Goal: Transaction & Acquisition: Subscribe to service/newsletter

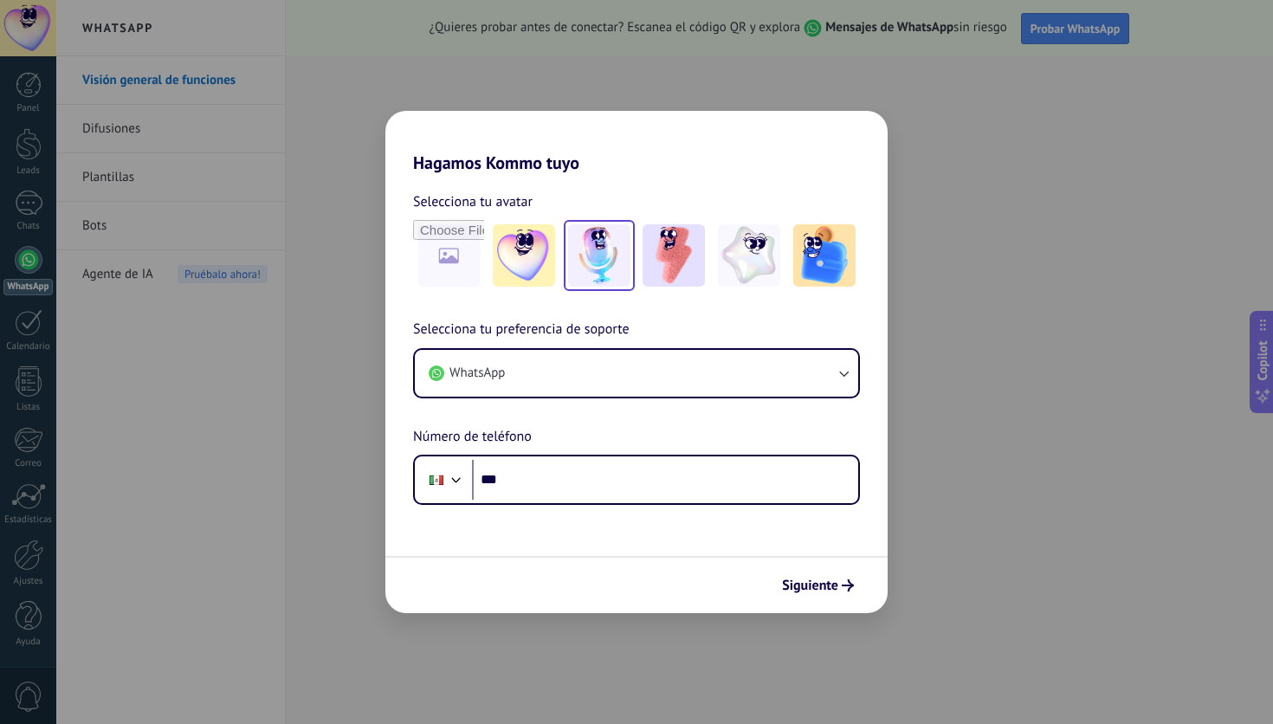
click at [589, 261] on img at bounding box center [599, 255] width 62 height 62
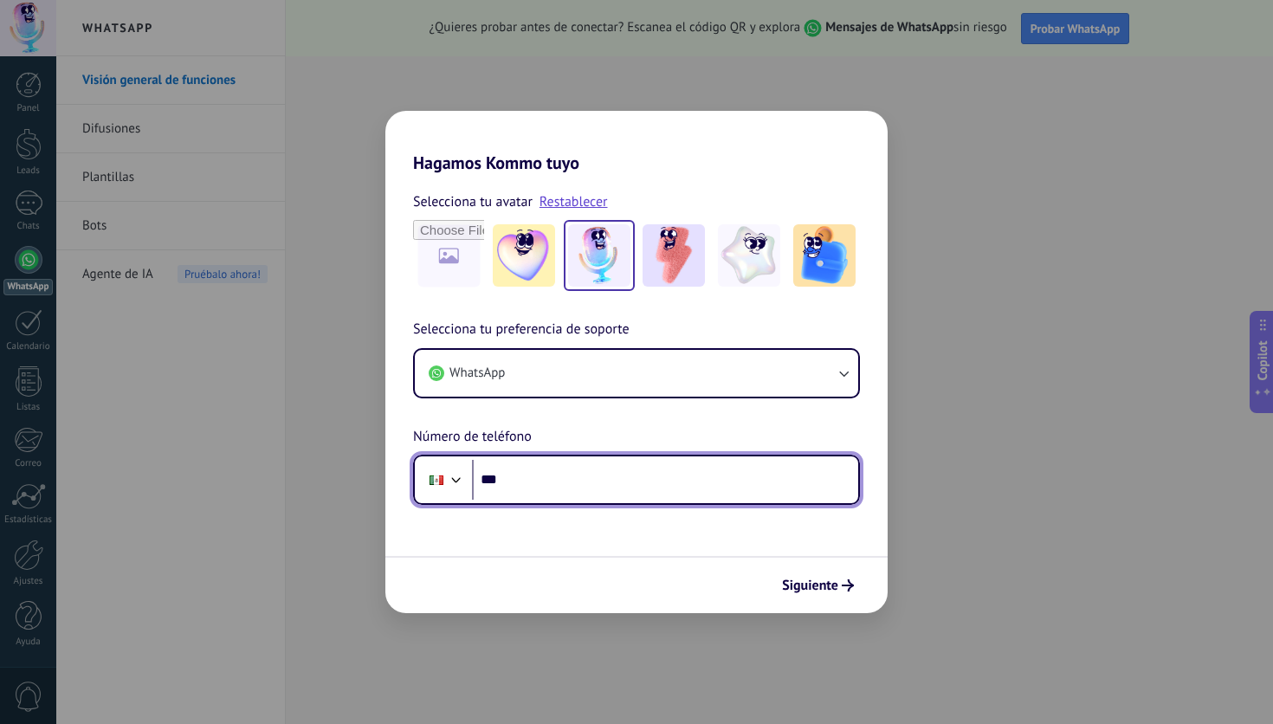
click at [549, 483] on input "***" at bounding box center [665, 480] width 386 height 40
type input "**********"
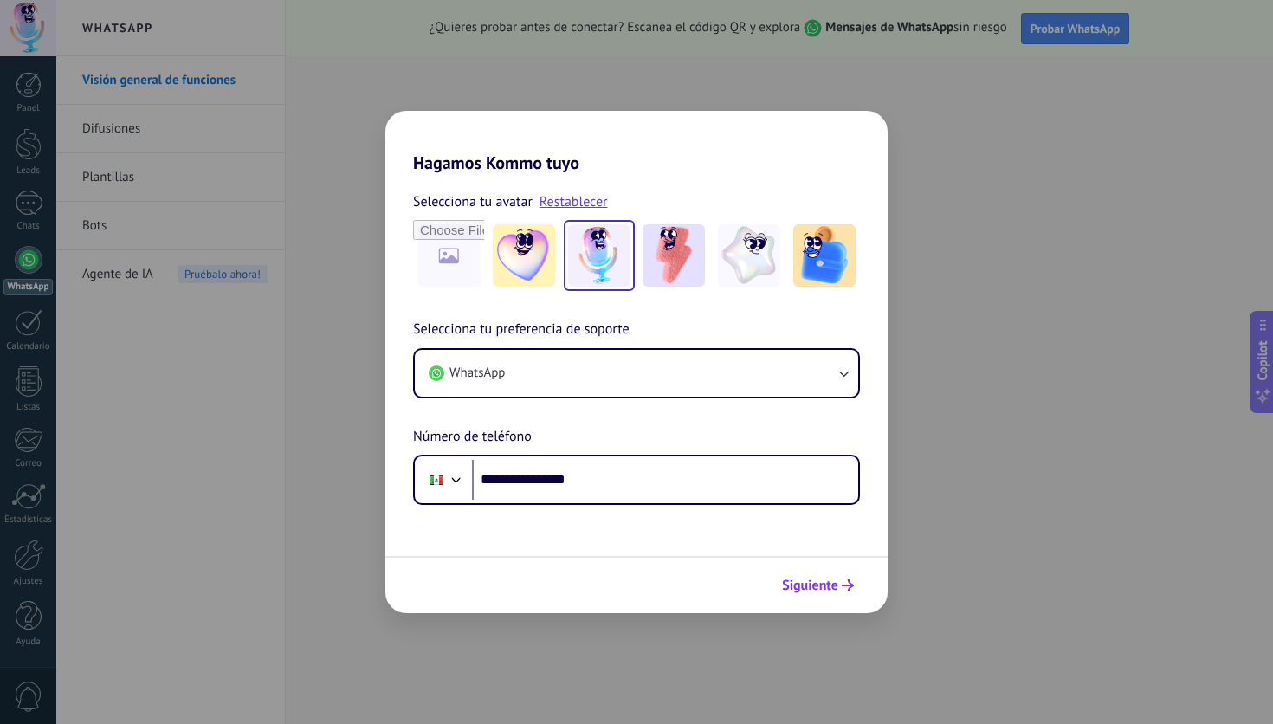
click at [830, 579] on span "Siguiente" at bounding box center [810, 585] width 56 height 12
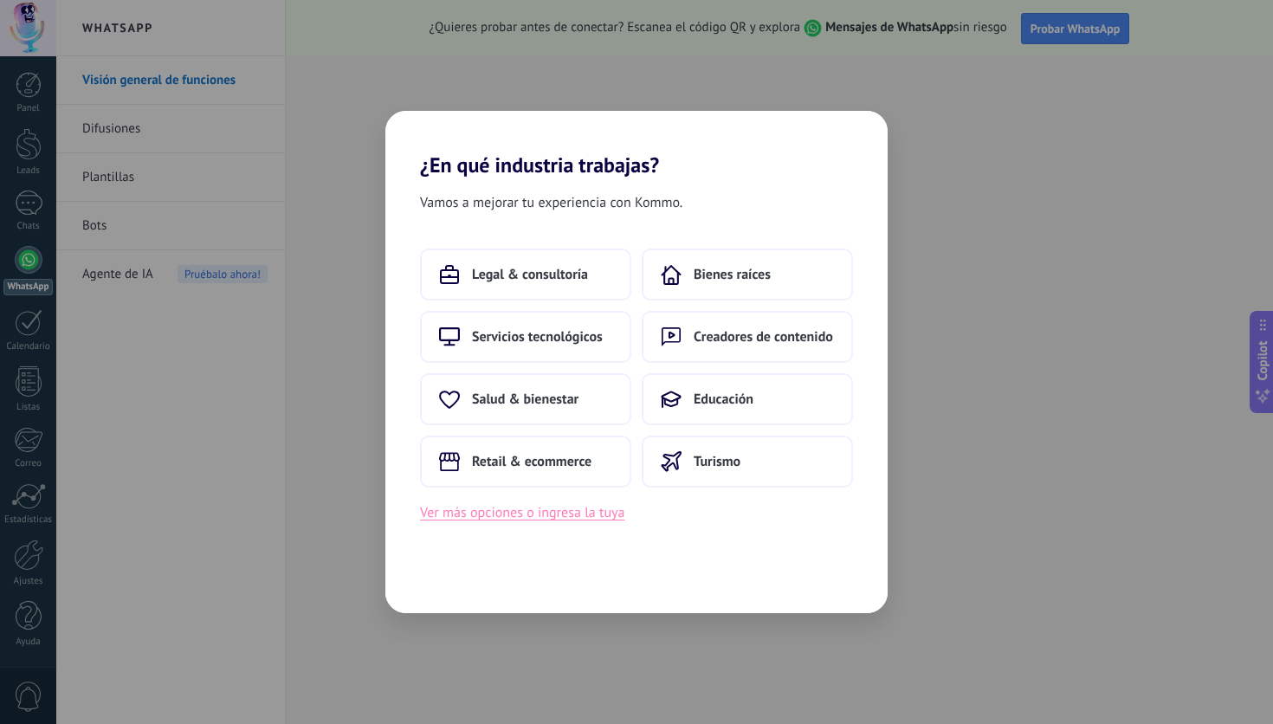
click at [591, 510] on button "Ver más opciones o ingresa la tuya" at bounding box center [522, 512] width 204 height 23
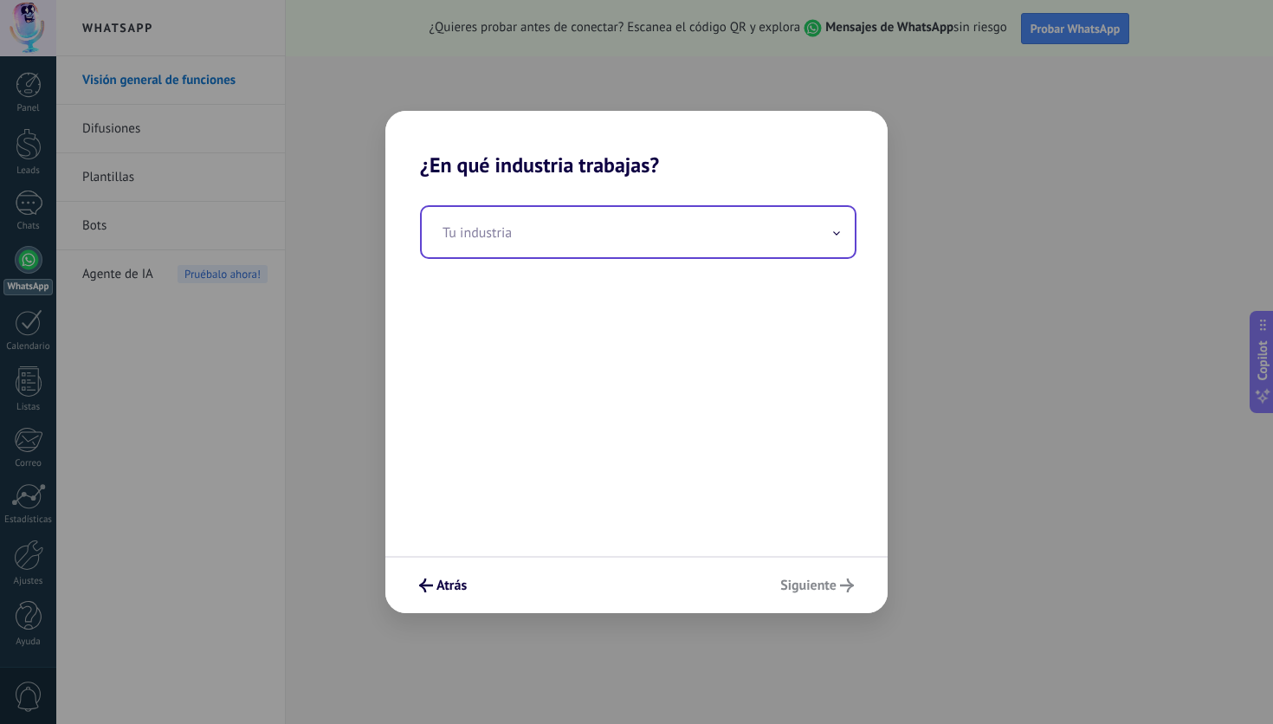
click at [654, 242] on input "text" at bounding box center [638, 232] width 433 height 50
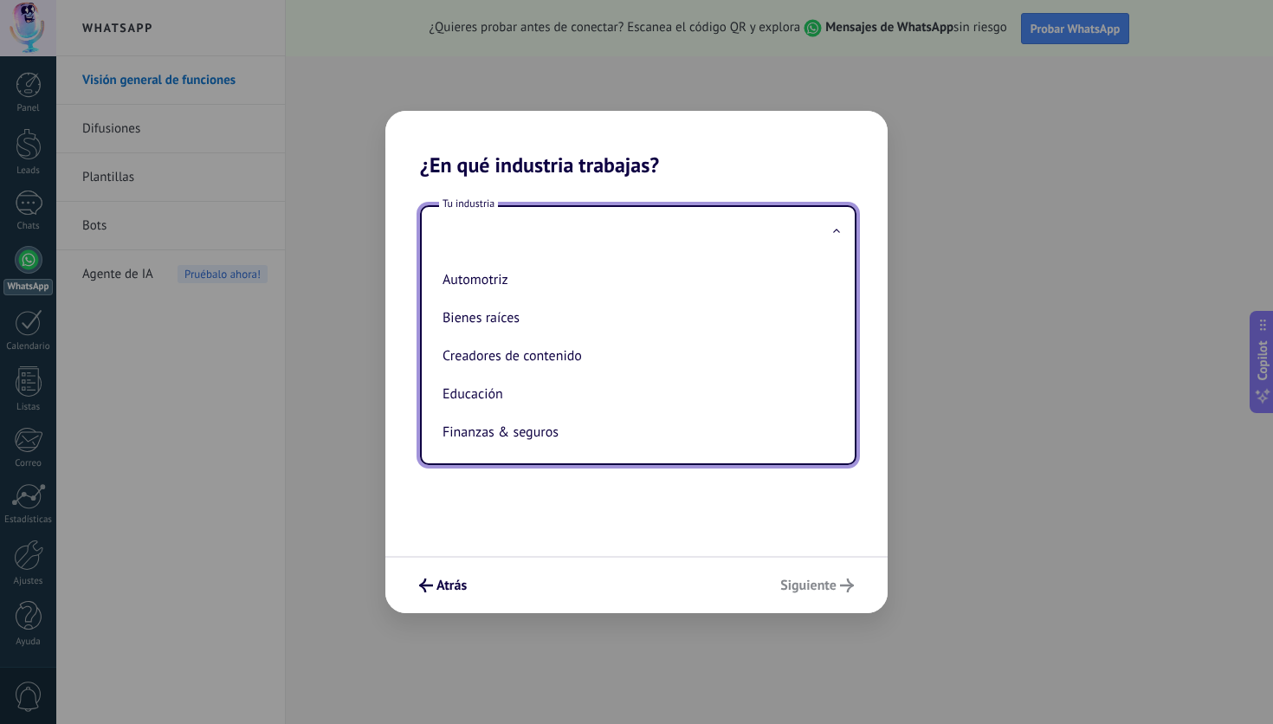
click at [573, 406] on li "Educación" at bounding box center [635, 394] width 398 height 38
type input "*********"
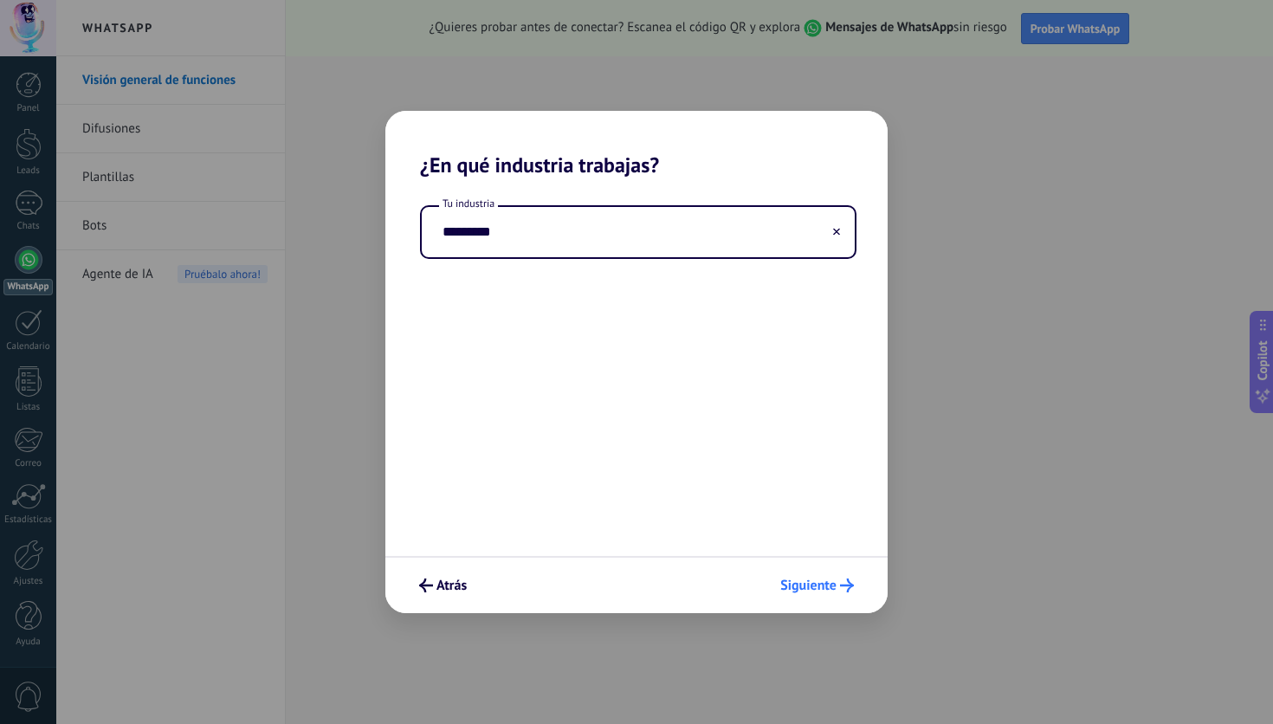
click at [829, 588] on span "Siguiente" at bounding box center [808, 585] width 56 height 12
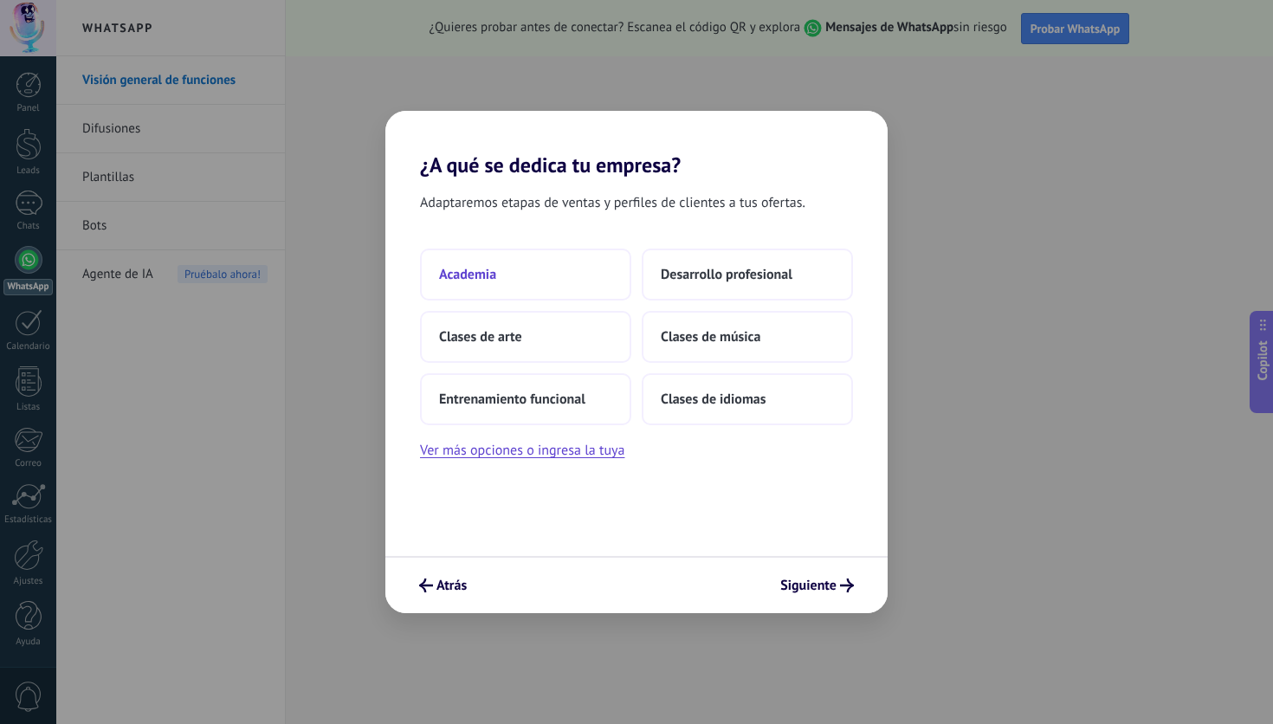
click at [578, 280] on button "Academia" at bounding box center [525, 275] width 211 height 52
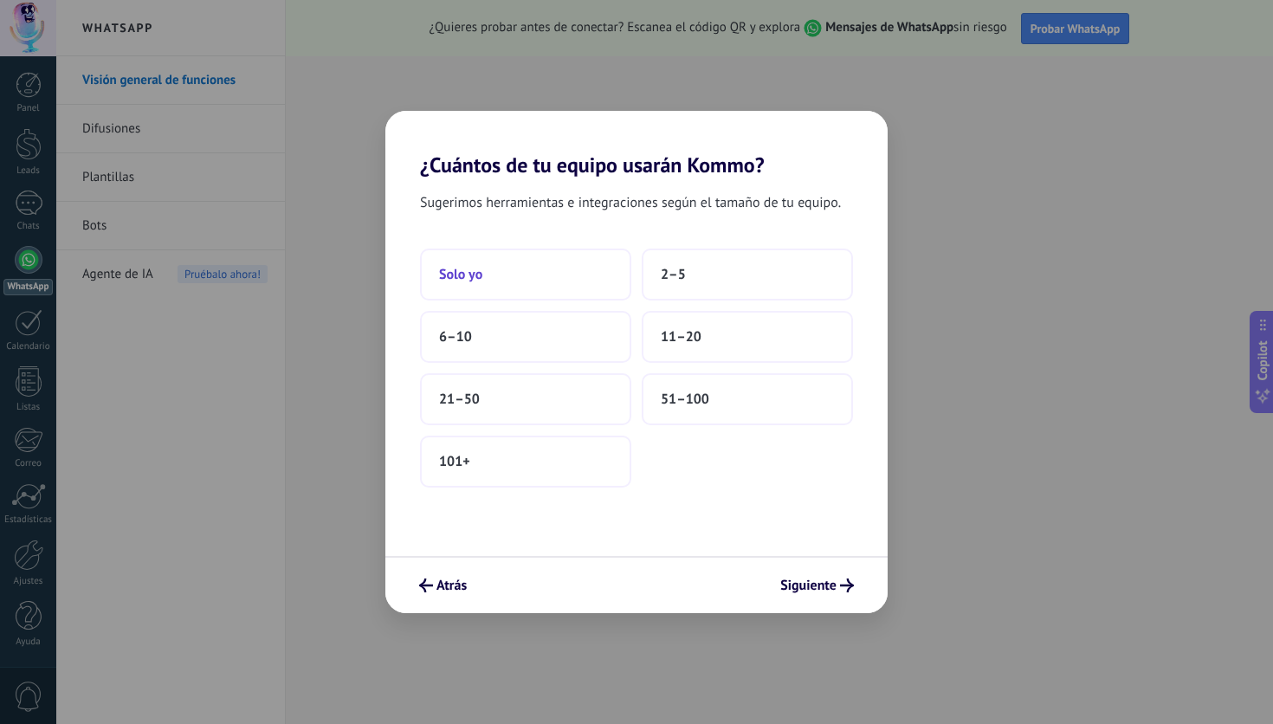
click at [558, 285] on button "Solo yo" at bounding box center [525, 275] width 211 height 52
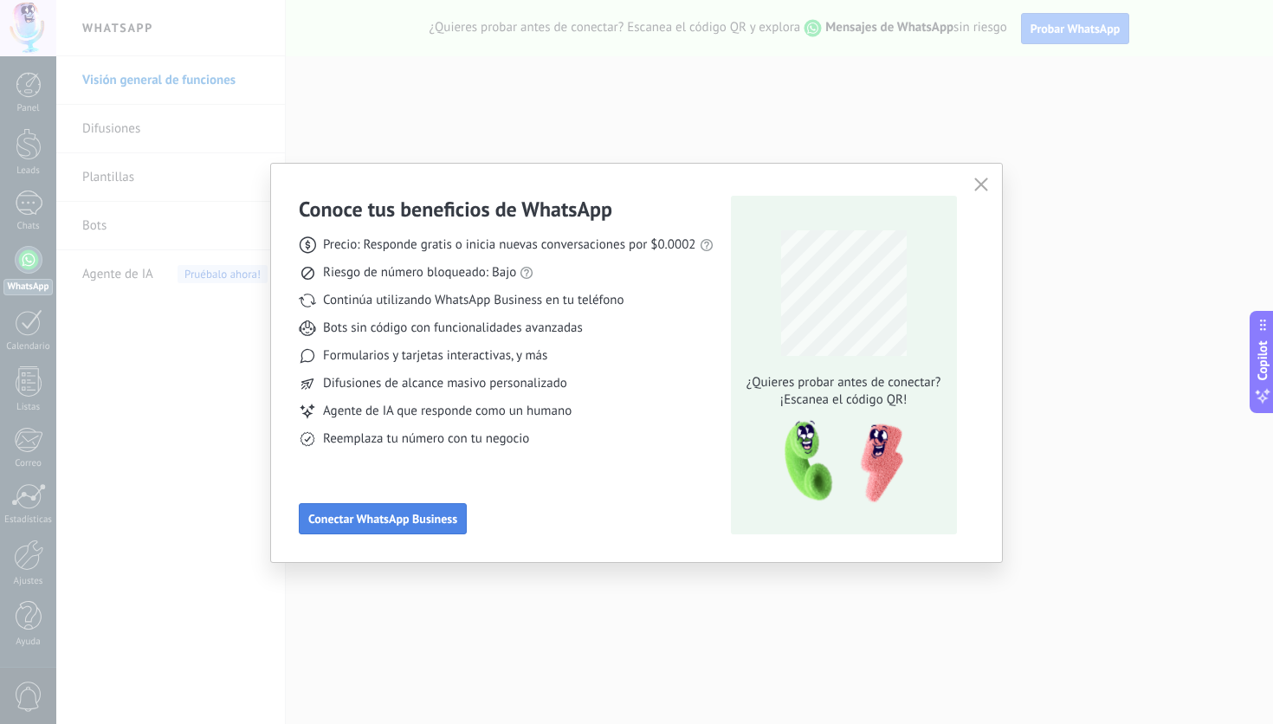
click at [434, 523] on span "Conectar WhatsApp Business" at bounding box center [382, 519] width 149 height 12
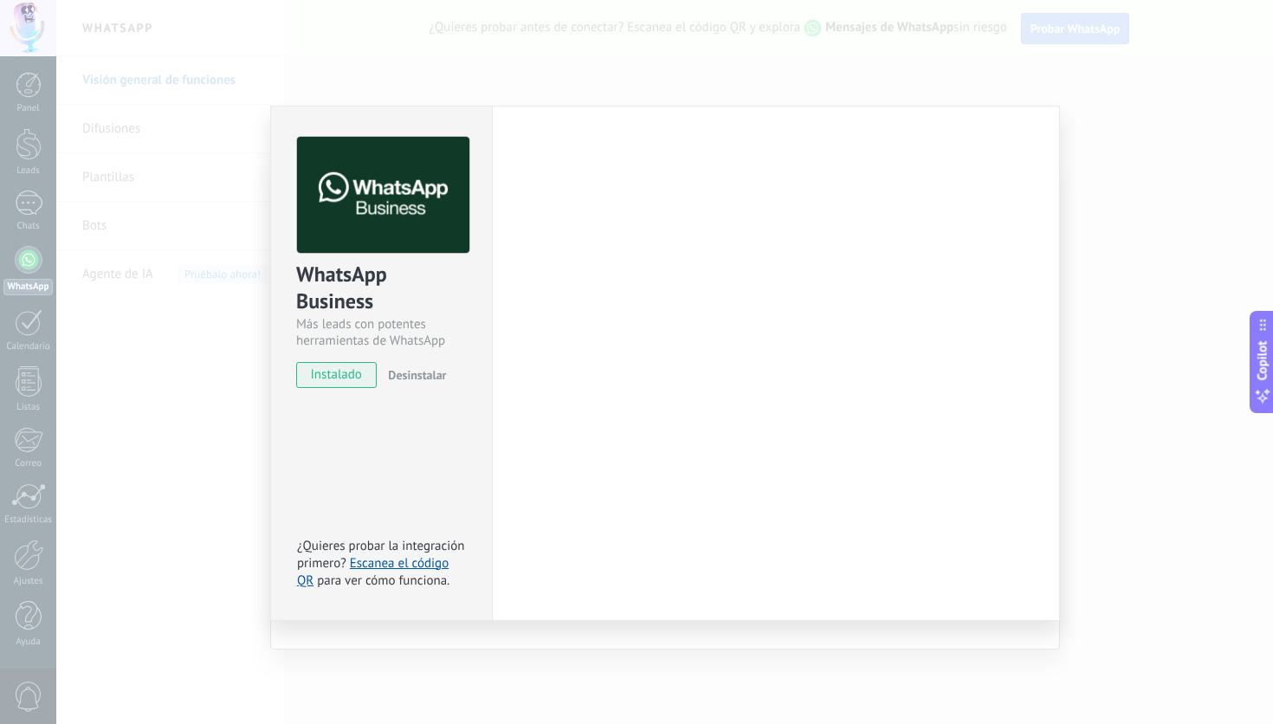
click at [1028, 193] on div "WhatsApp Business Más leads con potentes herramientas de WhatsApp instalado Des…" at bounding box center [664, 362] width 1217 height 724
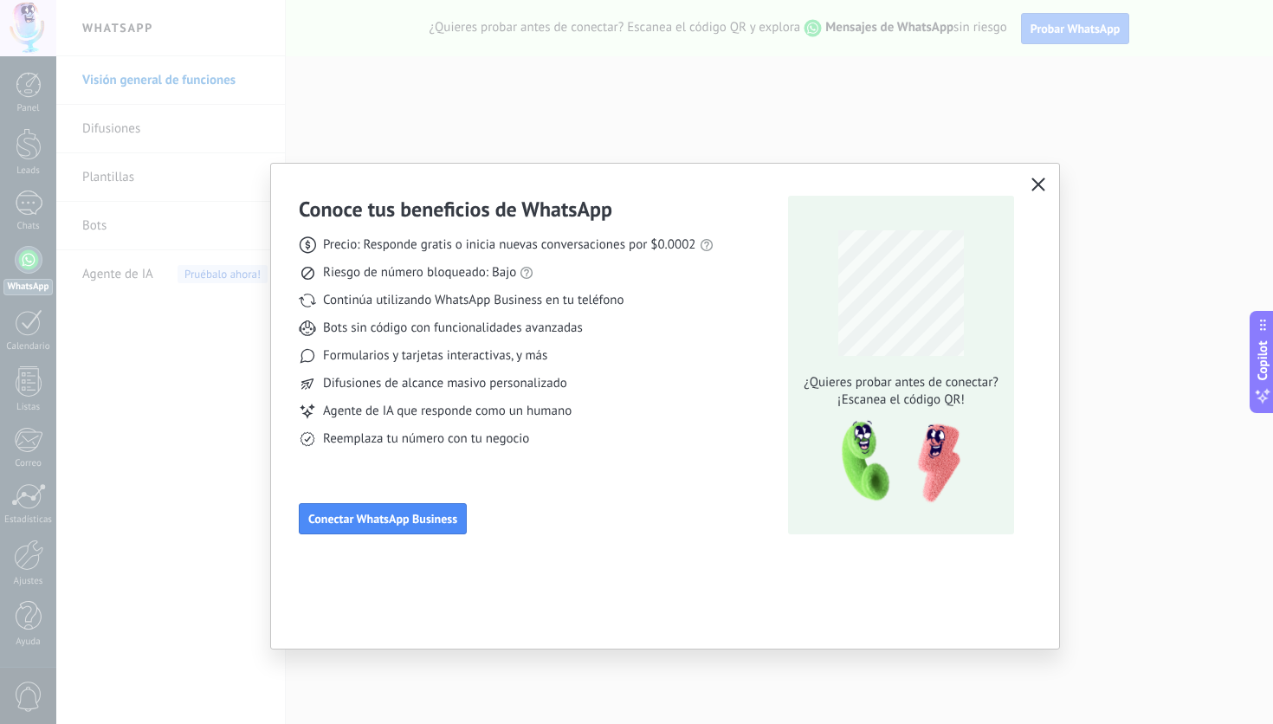
click at [1039, 182] on icon "button" at bounding box center [1038, 185] width 14 height 14
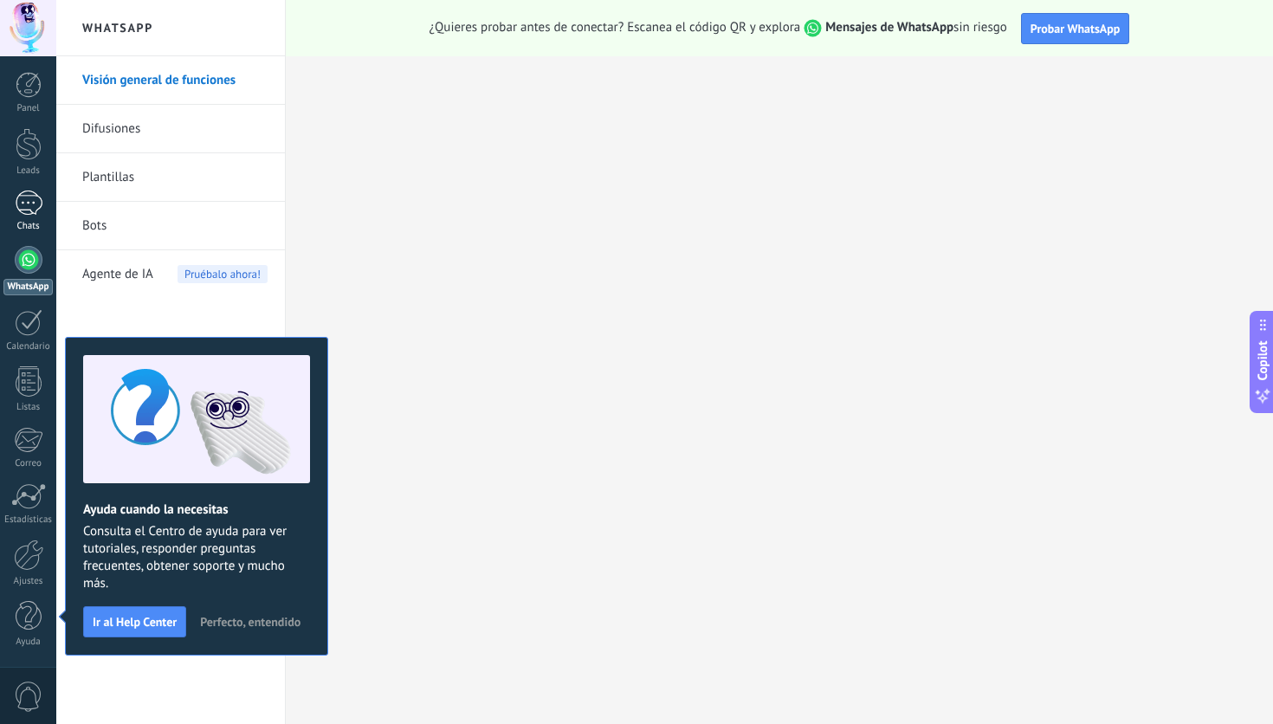
click at [33, 206] on div at bounding box center [29, 202] width 28 height 25
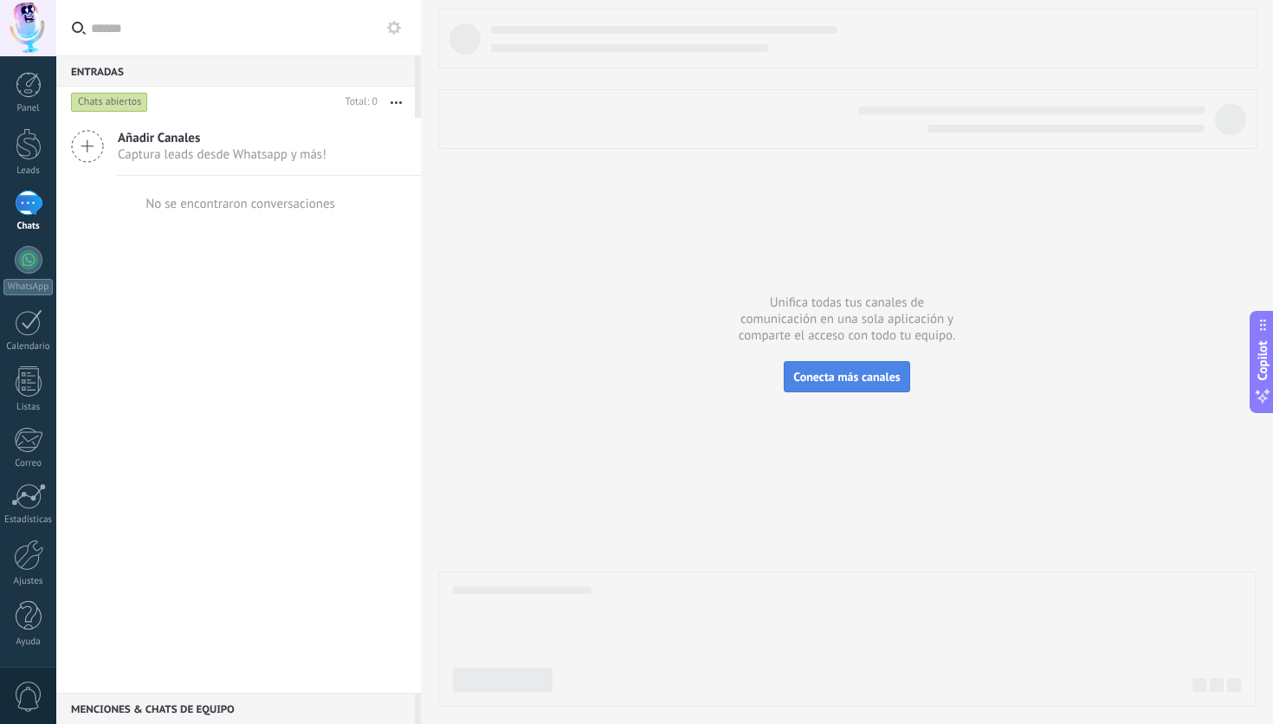
click at [850, 387] on button "Conecta más canales" at bounding box center [847, 376] width 126 height 31
click at [842, 384] on div "Entradas 0 Chats abiertos Total: 0 Silenciar Acciones múltiples Ordenar Más rec…" at bounding box center [664, 362] width 1217 height 724
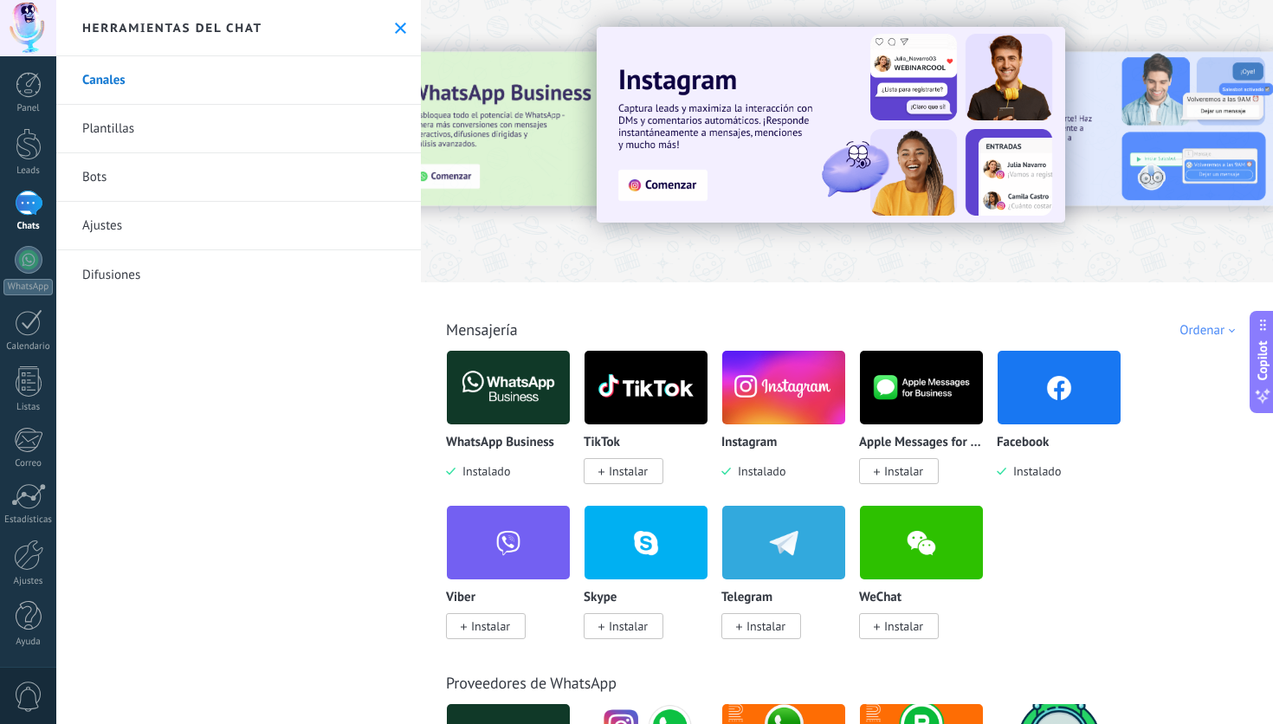
click at [494, 479] on span "Instalado" at bounding box center [482, 471] width 55 height 16
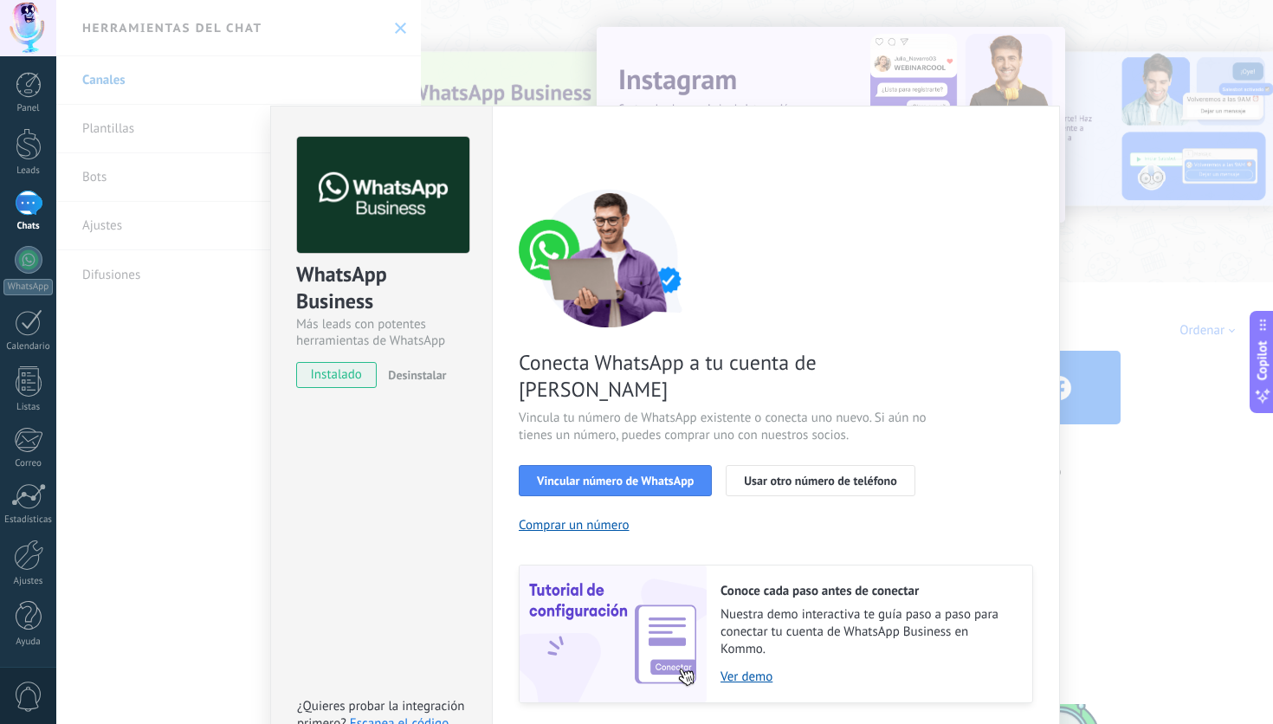
click at [467, 464] on body ".abecls-1,.abecls-2{fill-rule:evenodd}.abecls-2{fill:#fff} .abhcls-1{fill:none}…" at bounding box center [636, 362] width 1273 height 724
click at [593, 474] on span "Vincular número de WhatsApp" at bounding box center [615, 480] width 157 height 12
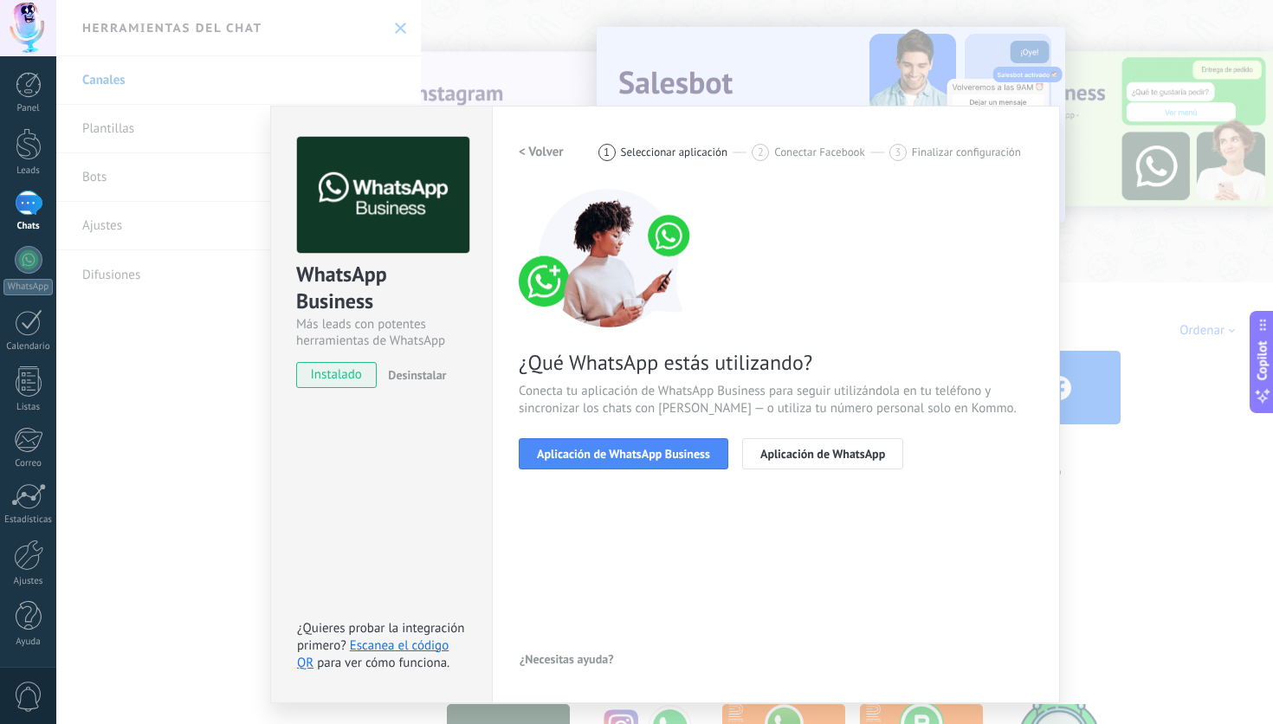
click at [592, 453] on span "Aplicación de WhatsApp Business" at bounding box center [623, 454] width 173 height 12
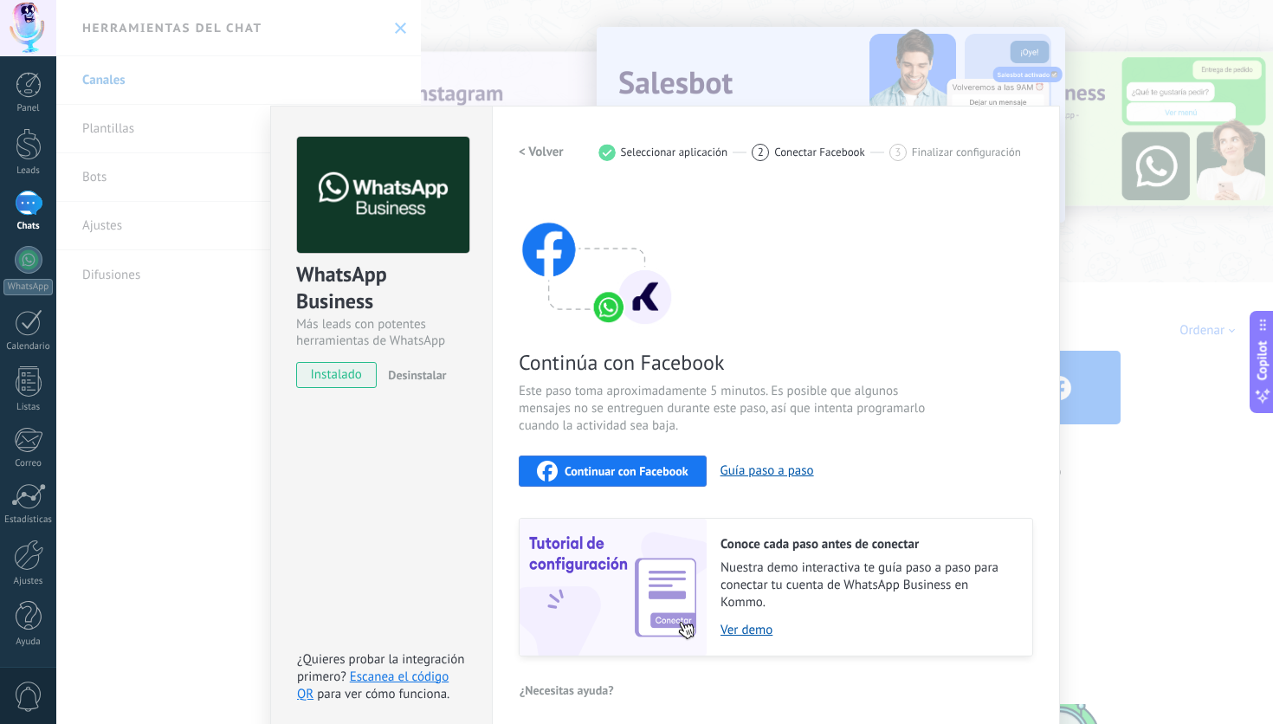
click at [642, 474] on span "Continuar con Facebook" at bounding box center [627, 471] width 124 height 12
